Goal: Task Accomplishment & Management: Manage account settings

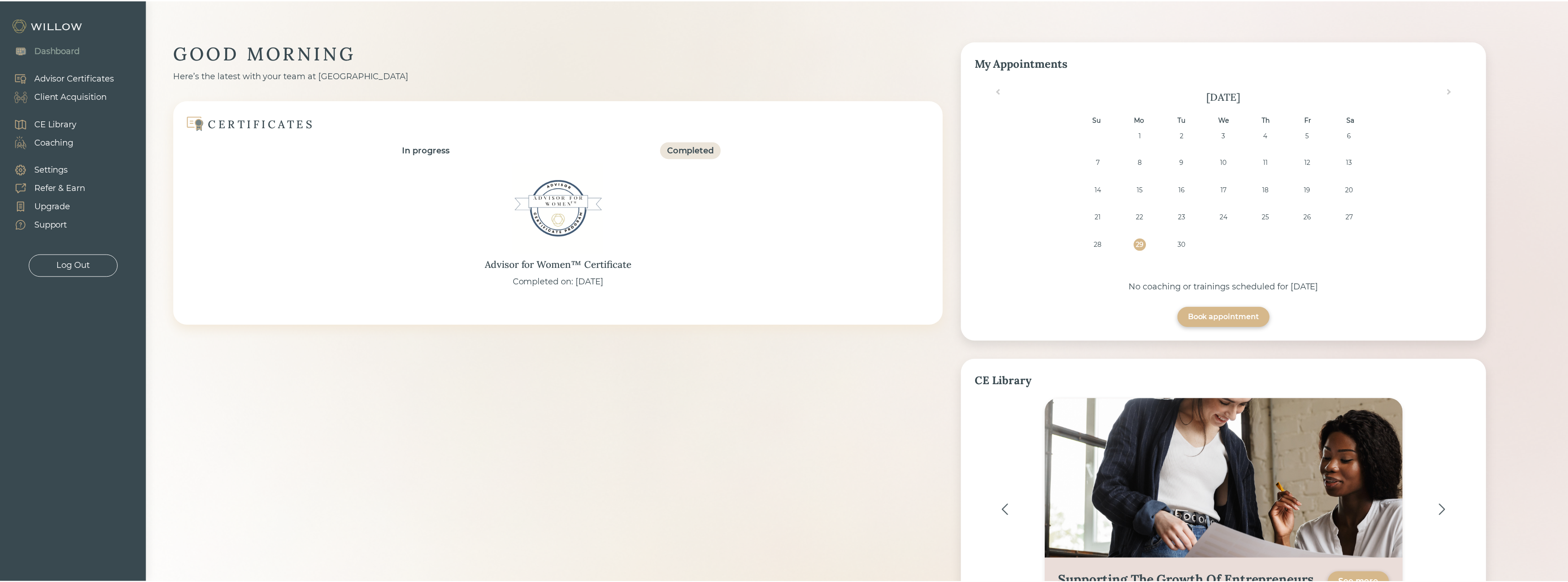
scroll to position [15, 0]
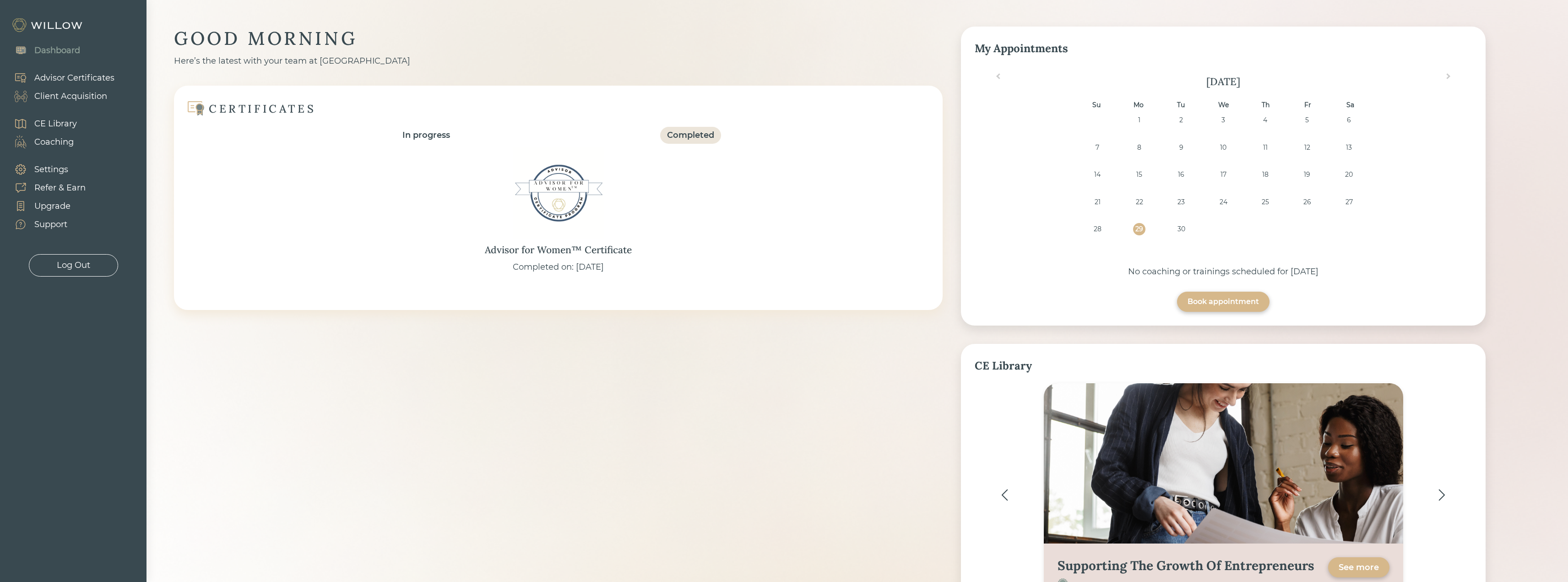
click at [79, 96] on div "Client Acquisition" at bounding box center [70, 97] width 73 height 12
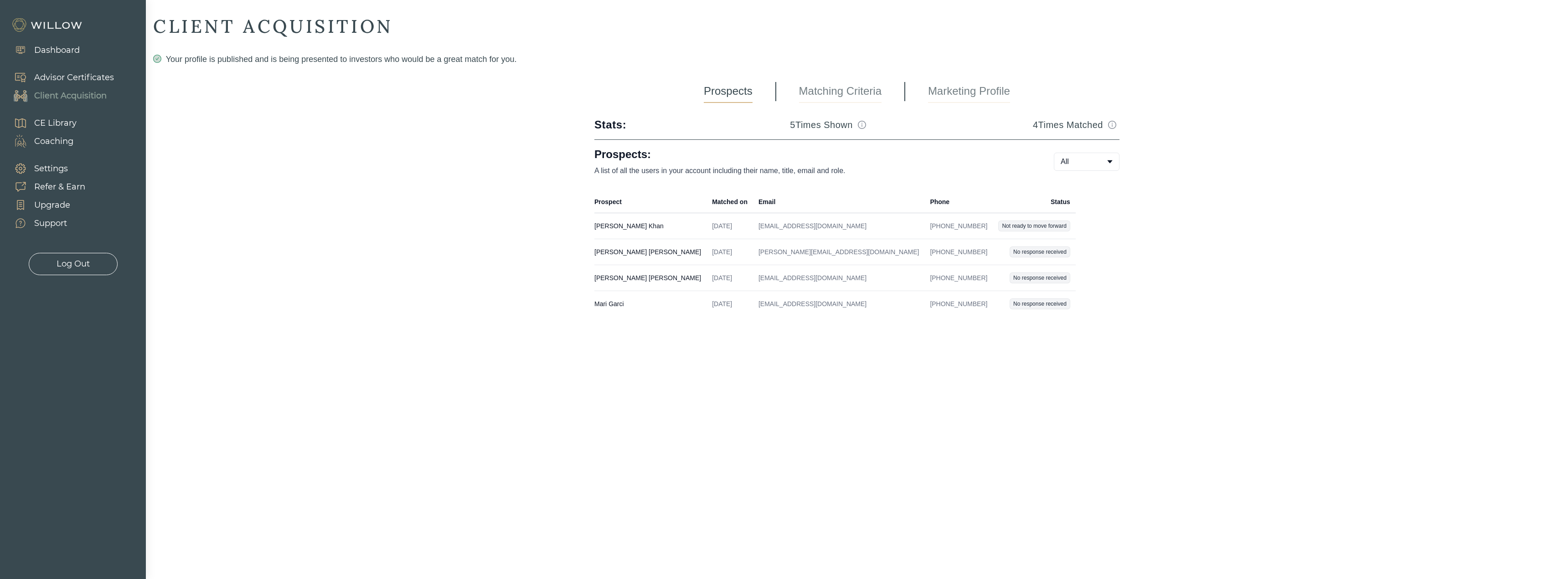
click at [74, 95] on div "Client Acquisition" at bounding box center [70, 96] width 72 height 12
drag, startPoint x: 377, startPoint y: 29, endPoint x: 158, endPoint y: 41, distance: 219.3
click at [158, 41] on div "CLIENT ACQUISITION Your profile is published and is being presented to investor…" at bounding box center [857, 175] width 1407 height 320
click at [258, 131] on div "Stats: 5 Times Shown 4 Times Matched Prospects: A list of all the users in your…" at bounding box center [857, 226] width 1407 height 217
click at [100, 96] on div "Client Acquisition" at bounding box center [70, 96] width 72 height 12
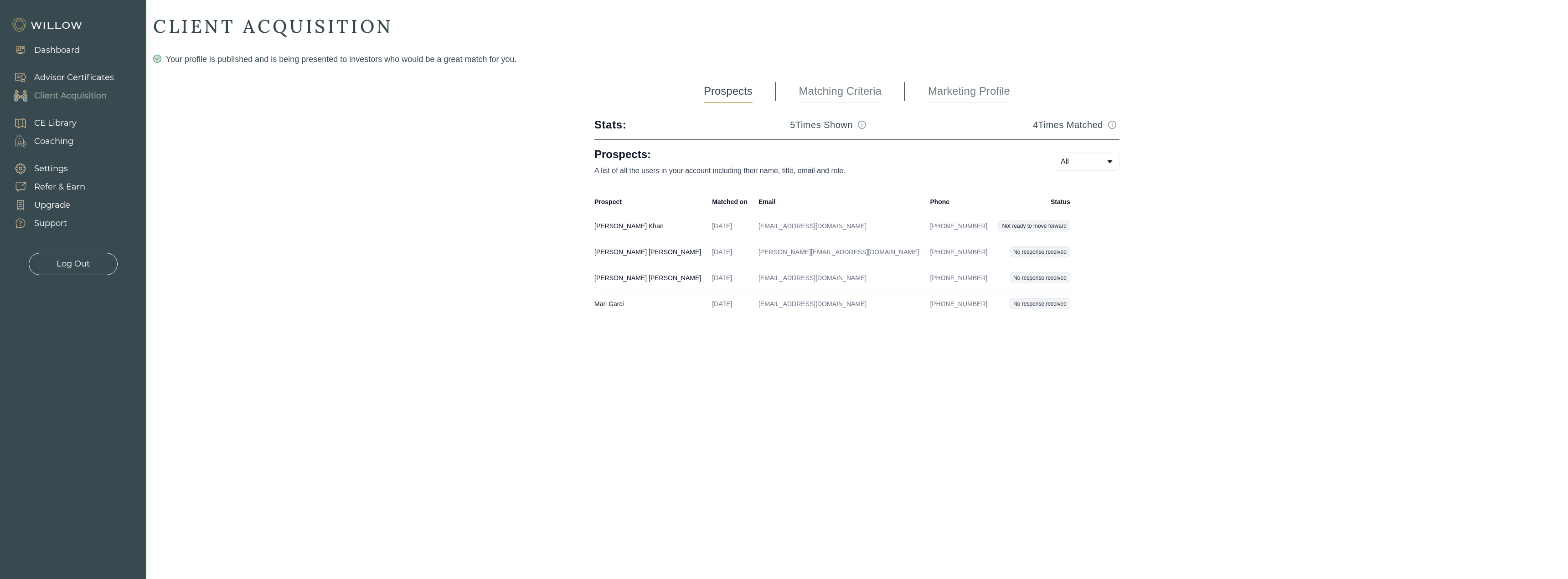
click at [85, 94] on div "Client Acquisition" at bounding box center [70, 96] width 72 height 12
